Goal: Navigation & Orientation: Find specific page/section

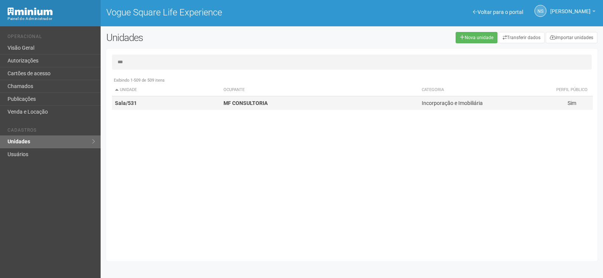
click at [214, 105] on td "Sala/531" at bounding box center [166, 103] width 108 height 14
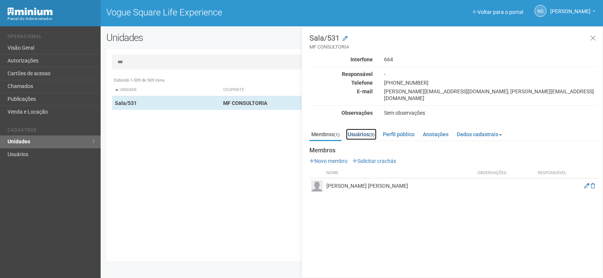
click at [363, 129] on link "Usuários (3)" at bounding box center [361, 134] width 31 height 11
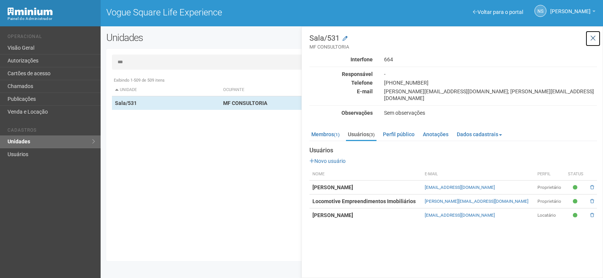
click at [591, 34] on button at bounding box center [592, 39] width 15 height 16
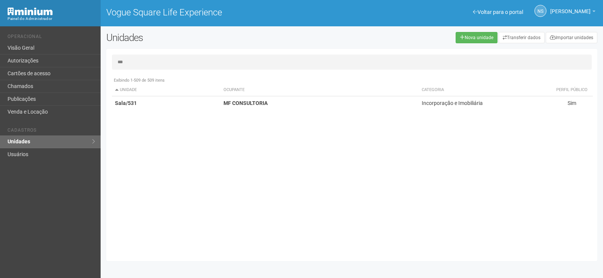
click at [315, 246] on div "Exibindo 1-509 de 509 itens Unidade Ocupante Categoria Perfil público Loja/101 …" at bounding box center [354, 164] width 485 height 182
click at [267, 35] on h2 "Unidades" at bounding box center [205, 37] width 198 height 11
drag, startPoint x: 165, startPoint y: 63, endPoint x: 89, endPoint y: 68, distance: 76.6
click at [89, 68] on div "Voltar para o portal Operacional Visão Geral Autorizações Cartões de acesso Cha…" at bounding box center [301, 152] width 603 height 252
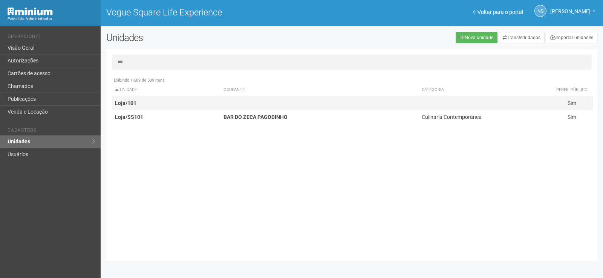
click at [214, 104] on td "Loja/101" at bounding box center [166, 103] width 108 height 14
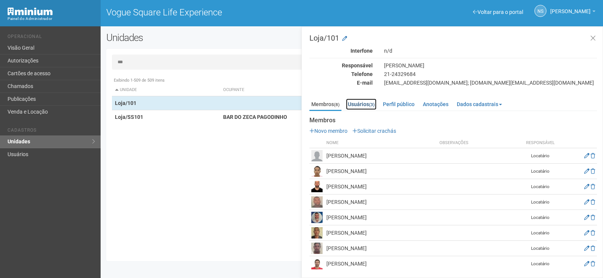
click at [362, 103] on link "Usuários (3)" at bounding box center [361, 104] width 31 height 11
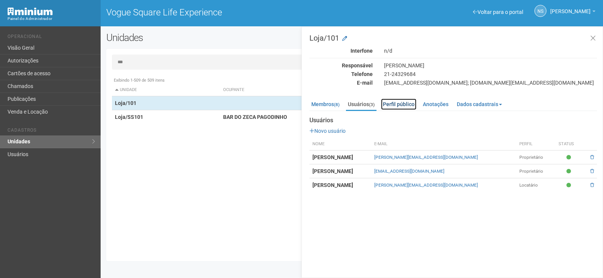
click at [397, 103] on link "Perfil público" at bounding box center [398, 104] width 35 height 11
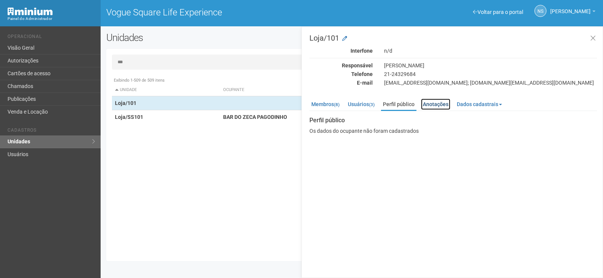
click at [435, 103] on link "Anotações" at bounding box center [435, 104] width 29 height 11
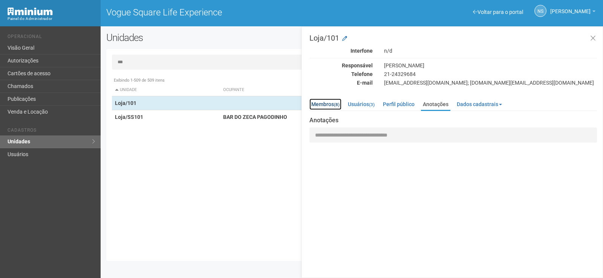
click at [333, 106] on link "Membros (8)" at bounding box center [325, 104] width 32 height 11
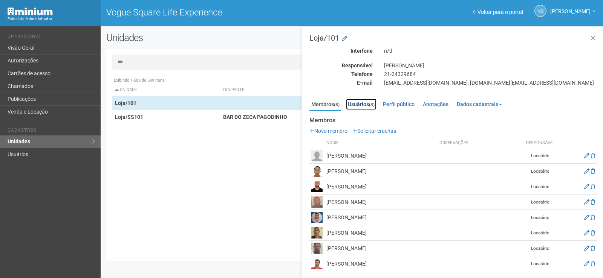
click at [368, 106] on link "Usuários (3)" at bounding box center [361, 104] width 31 height 11
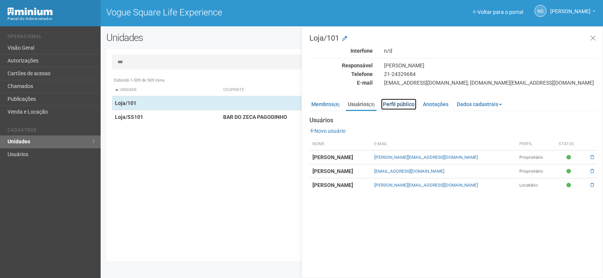
click at [406, 104] on link "Perfil público" at bounding box center [398, 104] width 35 height 11
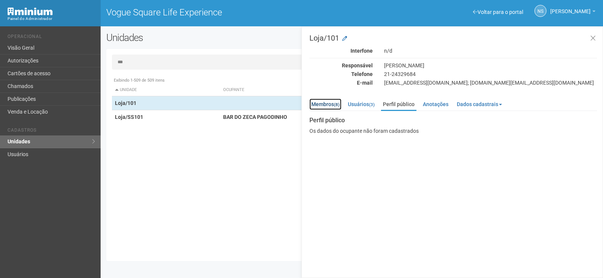
click at [322, 103] on link "Membros (8)" at bounding box center [325, 104] width 32 height 11
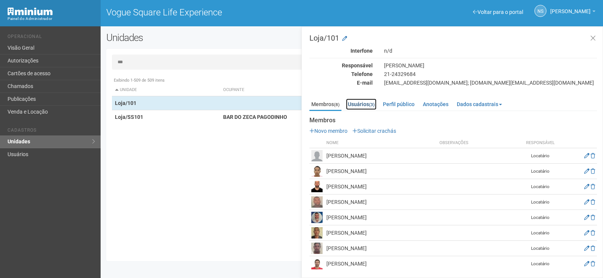
click at [374, 103] on small "(3)" at bounding box center [372, 104] width 6 height 5
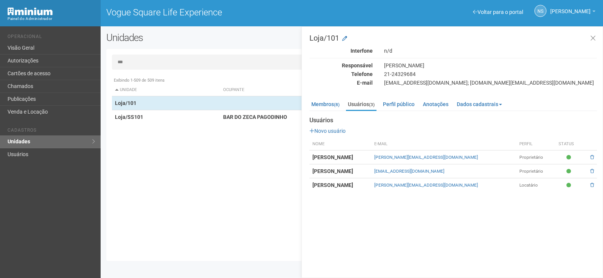
click at [186, 65] on input "***" at bounding box center [351, 62] width 479 height 15
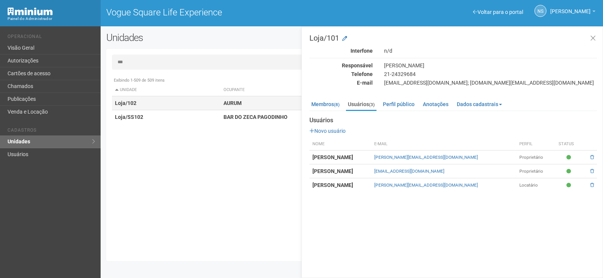
click at [194, 98] on td "Loja/102" at bounding box center [166, 103] width 108 height 14
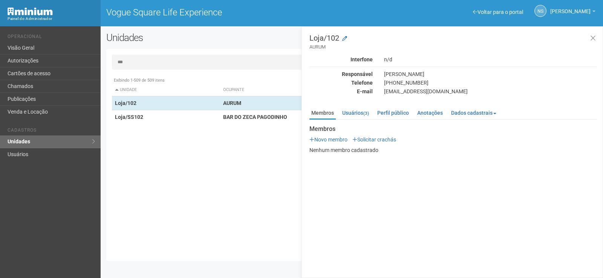
click at [164, 63] on input "***" at bounding box center [351, 62] width 479 height 15
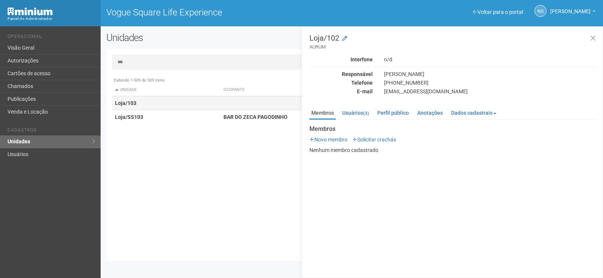
click at [166, 98] on td "Loja/103" at bounding box center [166, 103] width 108 height 14
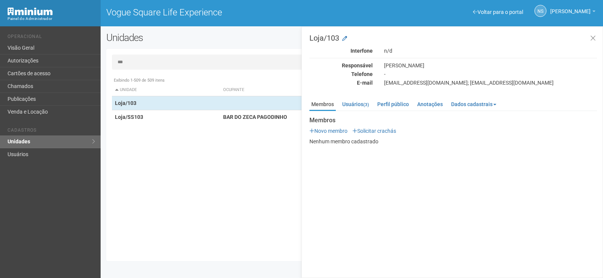
click at [184, 61] on input "***" at bounding box center [351, 62] width 479 height 15
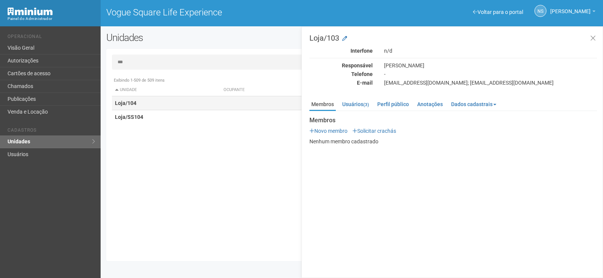
click at [191, 98] on td "Loja/104" at bounding box center [166, 103] width 108 height 14
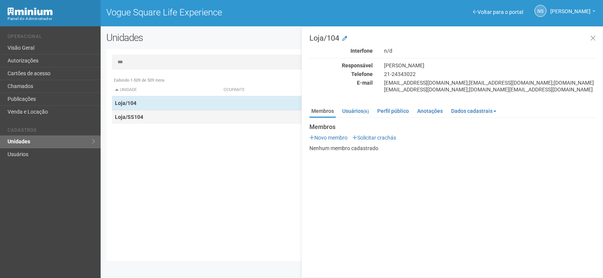
click at [182, 115] on td "Loja/SS104" at bounding box center [166, 117] width 108 height 14
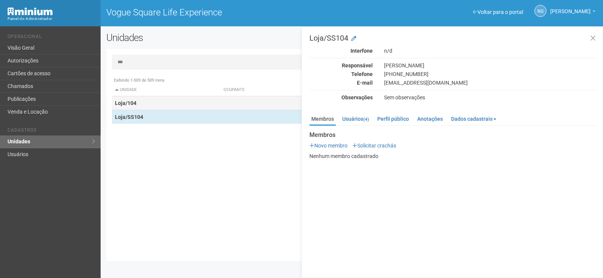
click at [184, 102] on td "Loja/104" at bounding box center [166, 103] width 108 height 14
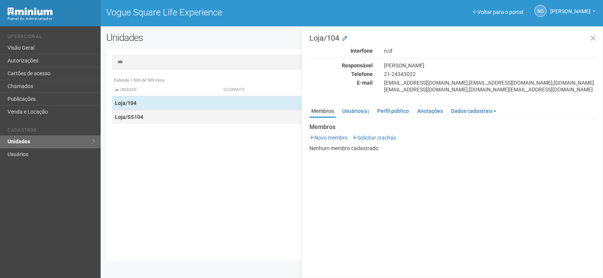
click at [214, 115] on td "Loja/SS104" at bounding box center [166, 117] width 108 height 14
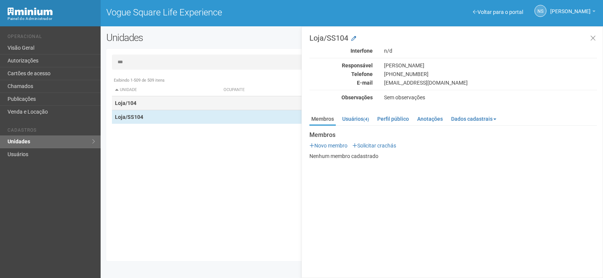
click at [209, 101] on td "Loja/104" at bounding box center [166, 103] width 108 height 14
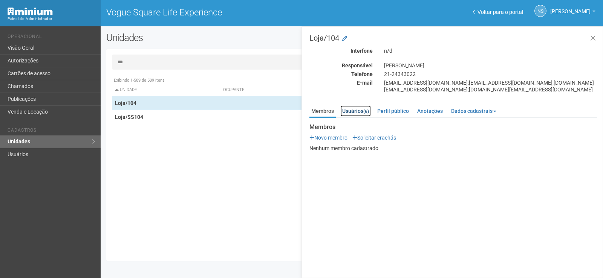
click at [365, 109] on small "(6)" at bounding box center [366, 111] width 6 height 5
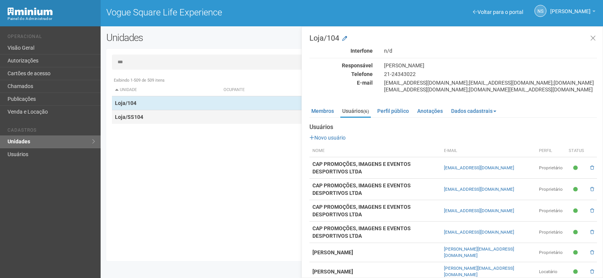
click at [216, 115] on td "Loja/SS104" at bounding box center [166, 117] width 108 height 14
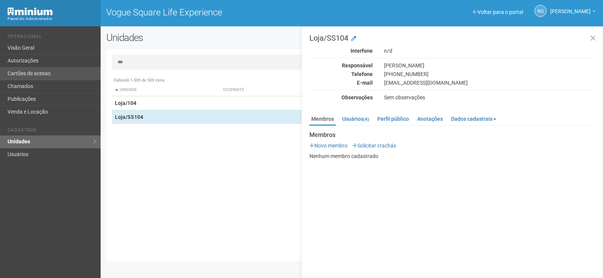
drag, startPoint x: 189, startPoint y: 59, endPoint x: 82, endPoint y: 76, distance: 108.4
click at [82, 76] on div "Voltar para o portal Operacional Visão Geral Autorizações Cartões de acesso Cha…" at bounding box center [301, 152] width 603 height 252
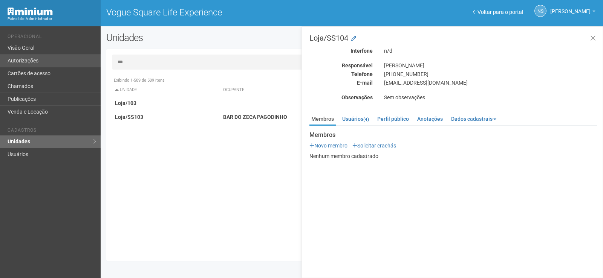
drag, startPoint x: 130, startPoint y: 63, endPoint x: 95, endPoint y: 66, distance: 34.4
click at [95, 66] on div "Voltar para o portal Operacional Visão Geral Autorizações Cartões de acesso Cha…" at bounding box center [301, 152] width 603 height 252
type input "***"
click at [141, 70] on div "*** Exibindo 1-509 de 509 itens Unidade Ocupante Categoria Perfil público Loja/…" at bounding box center [351, 155] width 491 height 201
drag, startPoint x: 140, startPoint y: 63, endPoint x: 89, endPoint y: 60, distance: 51.7
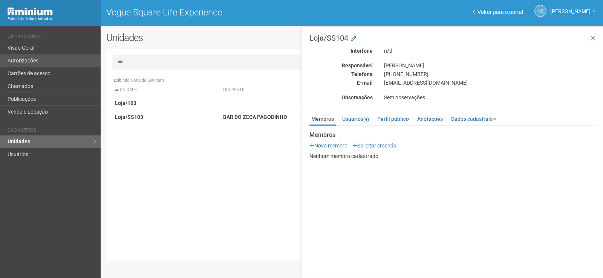
click at [89, 60] on div "Voltar para o portal Operacional Visão Geral Autorizações Cartões de acesso Cha…" at bounding box center [301, 152] width 603 height 252
click at [592, 36] on icon at bounding box center [593, 39] width 6 height 8
